Goal: Navigation & Orientation: Find specific page/section

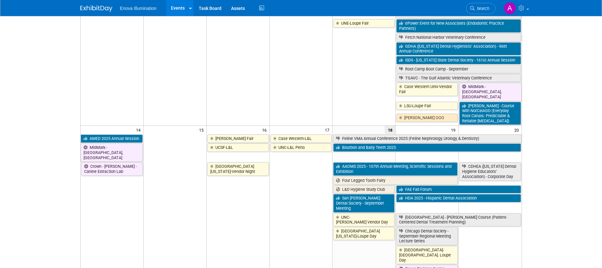
scroll to position [204, 0]
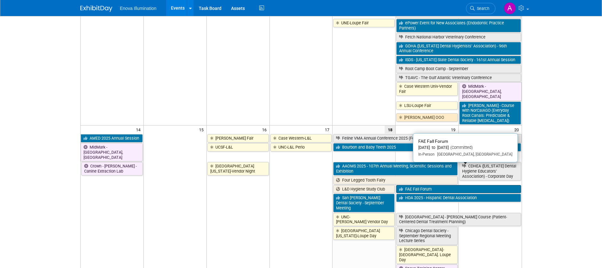
click at [415, 146] on link "FAE Fall Forum" at bounding box center [458, 189] width 124 height 8
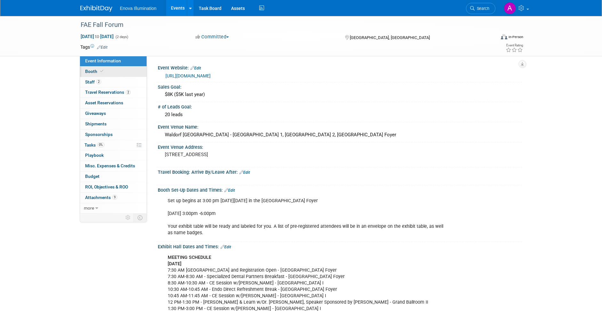
click at [111, 68] on link "Booth" at bounding box center [113, 72] width 67 height 10
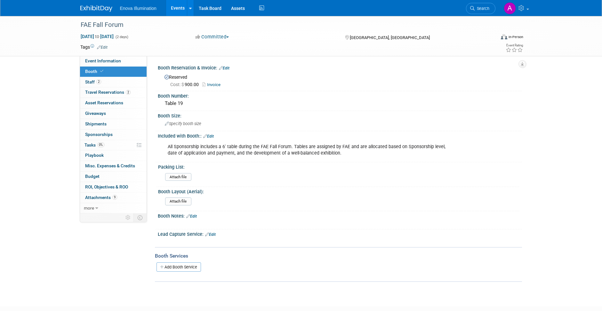
click at [103, 6] on img at bounding box center [96, 8] width 32 height 6
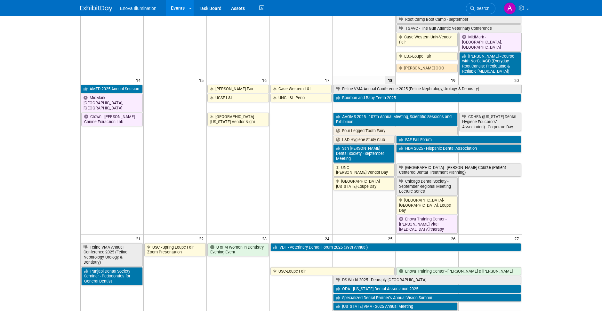
scroll to position [258, 0]
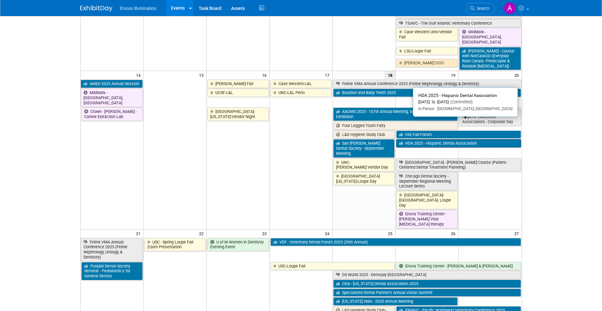
click at [455, 139] on link "HDA 2025 - Hispanic Dental Association" at bounding box center [458, 143] width 124 height 8
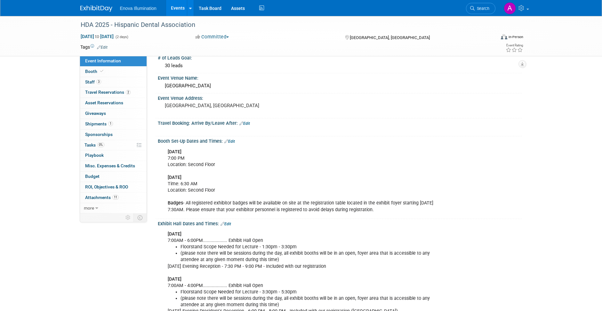
scroll to position [49, 0]
click at [98, 73] on span "Booth" at bounding box center [95, 71] width 20 height 5
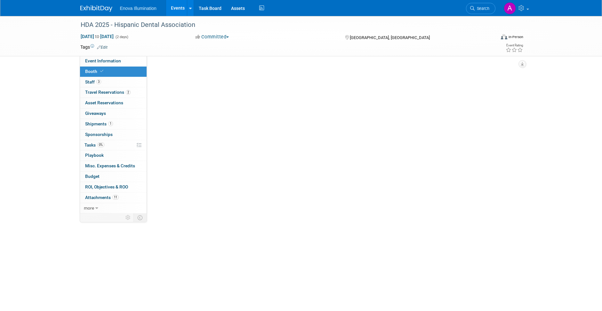
scroll to position [0, 0]
